Goal: Check status: Check status

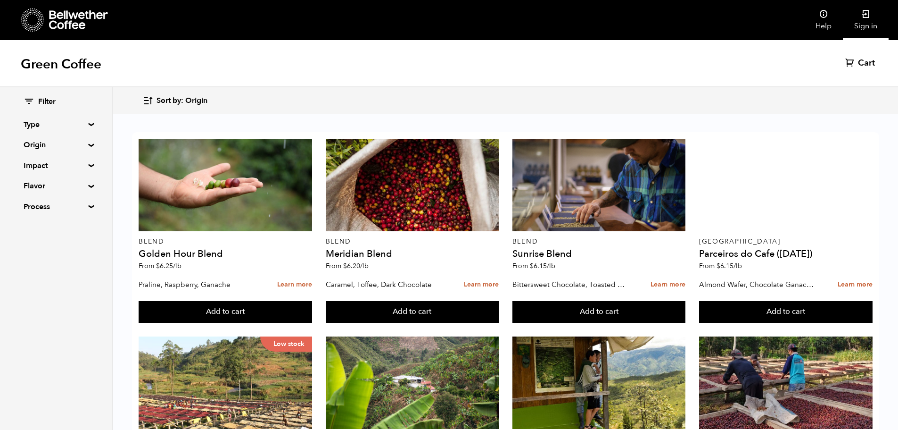
click at [869, 24] on link "Sign in" at bounding box center [866, 20] width 46 height 40
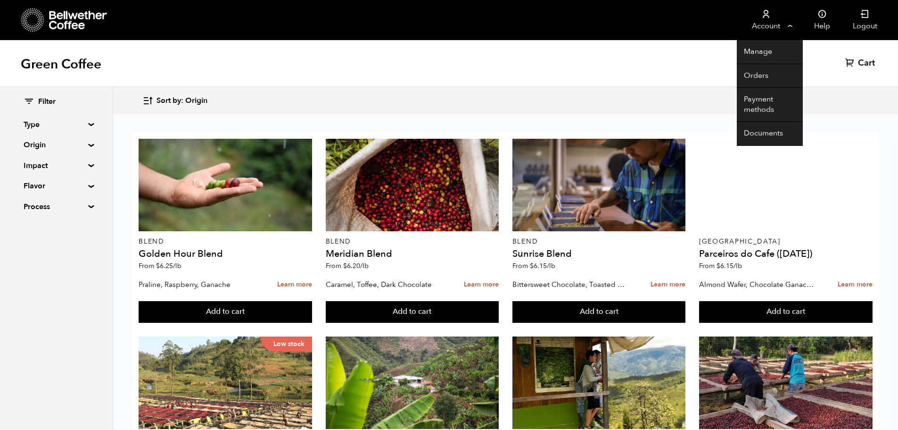
click at [759, 27] on link "Account" at bounding box center [766, 20] width 58 height 40
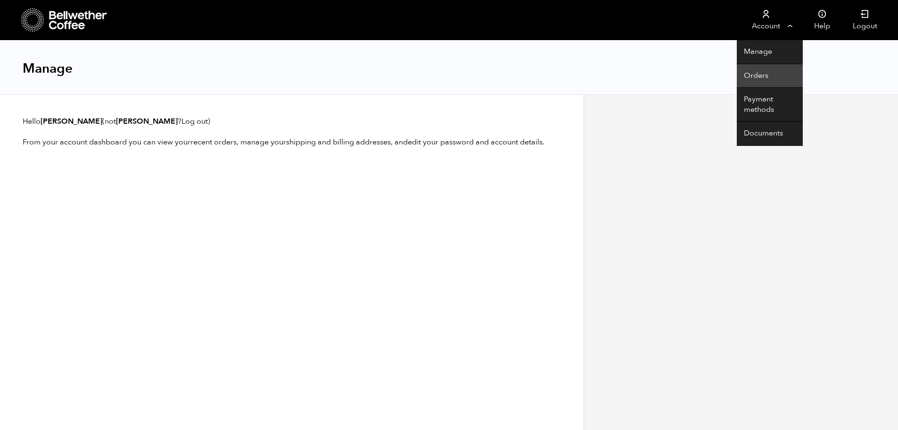
click at [759, 68] on link "Orders" at bounding box center [770, 76] width 66 height 24
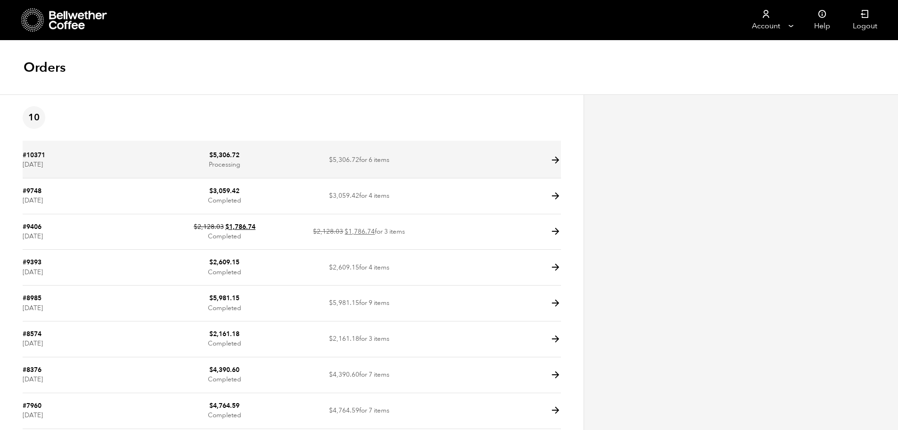
click at [214, 172] on td "$ 5,306.72 Processing" at bounding box center [224, 160] width 135 height 36
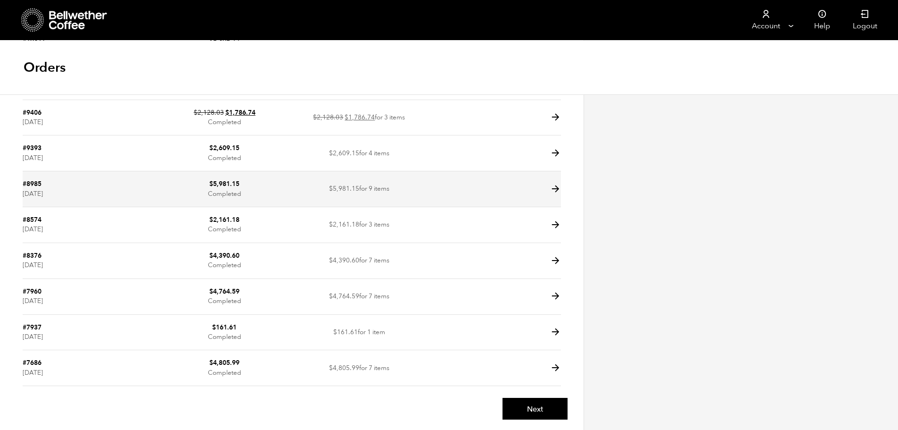
scroll to position [116, 0]
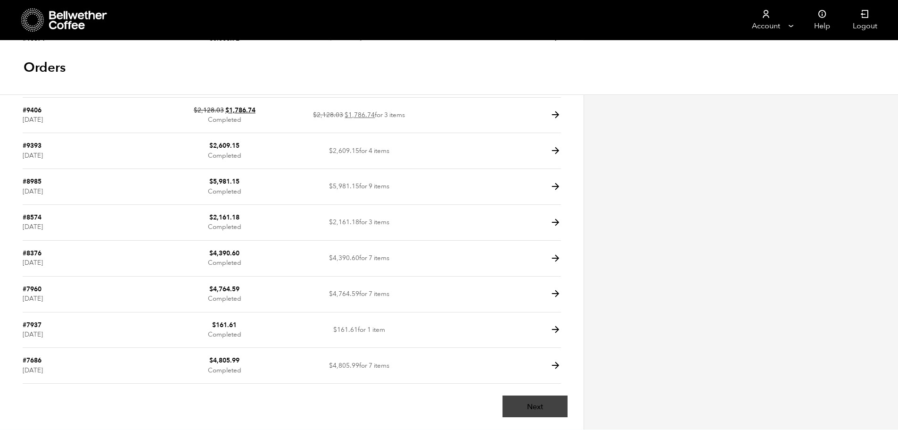
click at [549, 408] on link "Next" at bounding box center [535, 406] width 65 height 22
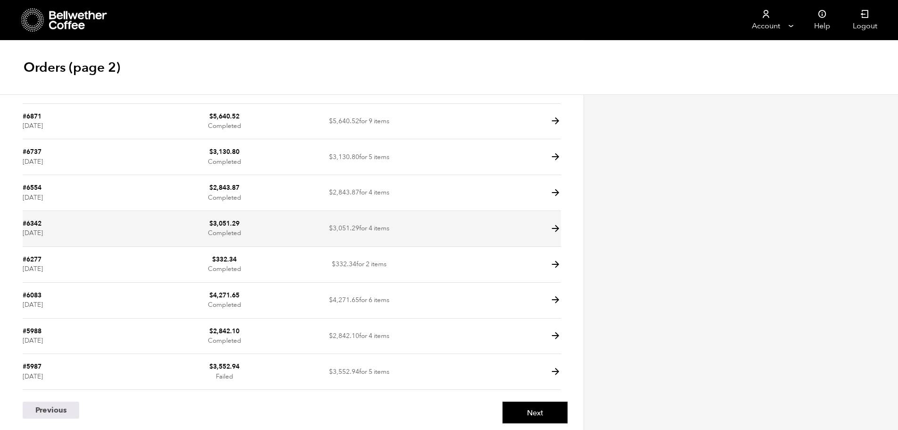
scroll to position [116, 0]
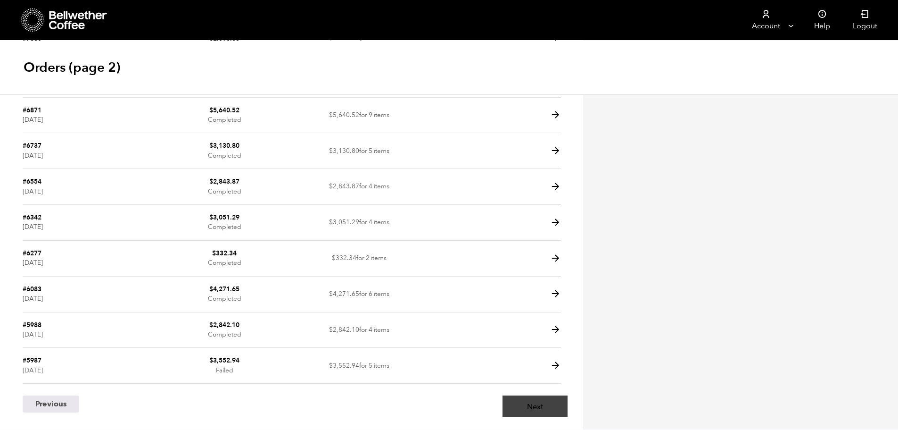
click at [536, 406] on link "Next" at bounding box center [535, 406] width 65 height 22
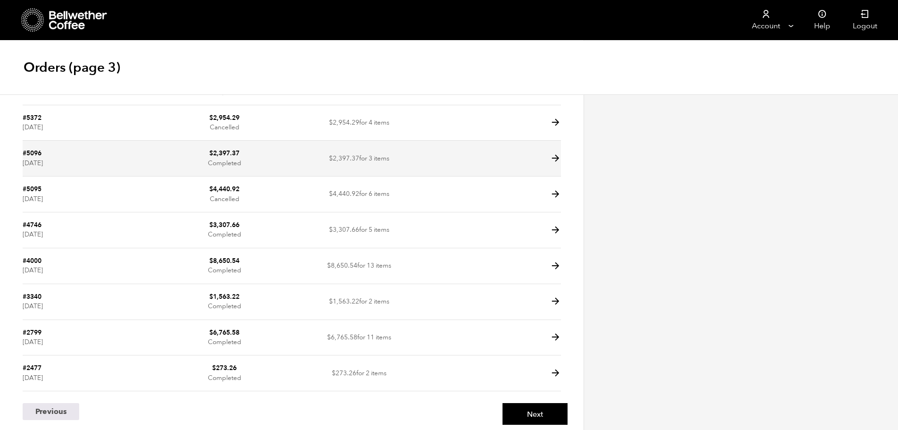
scroll to position [116, 0]
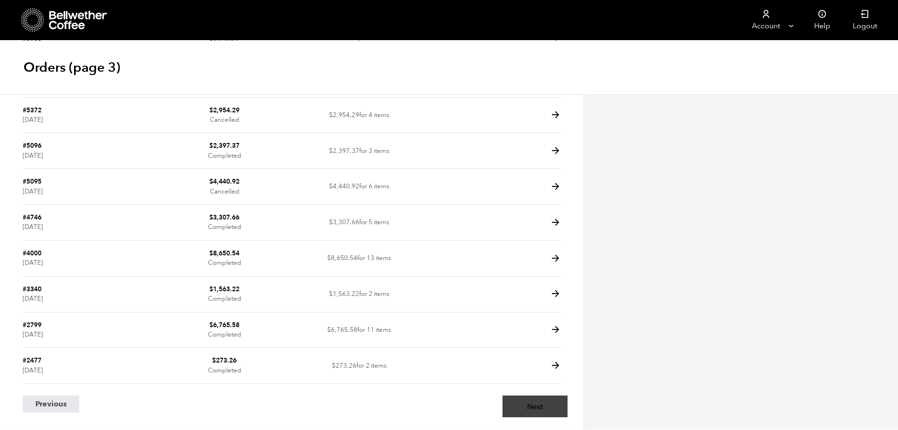
click at [515, 406] on link "Next" at bounding box center [535, 406] width 65 height 22
